Goal: Navigation & Orientation: Find specific page/section

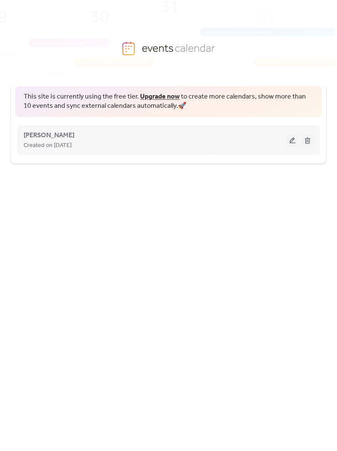
click at [77, 132] on div "[PERSON_NAME] Created on [DATE]" at bounding box center [155, 140] width 263 height 20
click at [71, 145] on span "Created on [DATE]" at bounding box center [48, 145] width 48 height 10
click at [64, 138] on span "[PERSON_NAME]" at bounding box center [49, 135] width 51 height 10
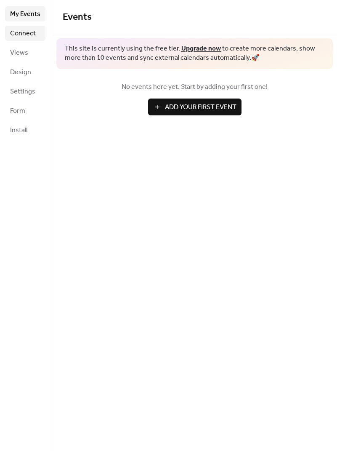
click at [42, 31] on link "Connect" at bounding box center [25, 33] width 40 height 15
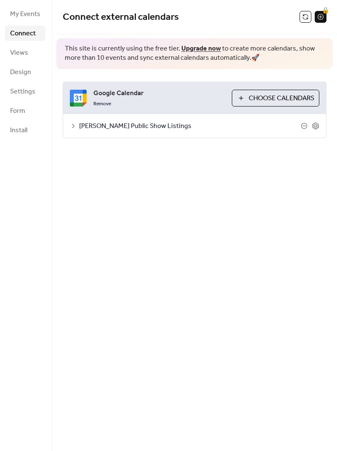
click at [122, 126] on span "[PERSON_NAME] Public Show Listings" at bounding box center [190, 126] width 222 height 10
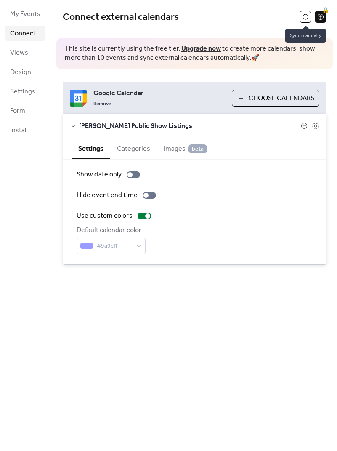
click at [304, 17] on button at bounding box center [306, 17] width 12 height 12
